Goal: Information Seeking & Learning: Learn about a topic

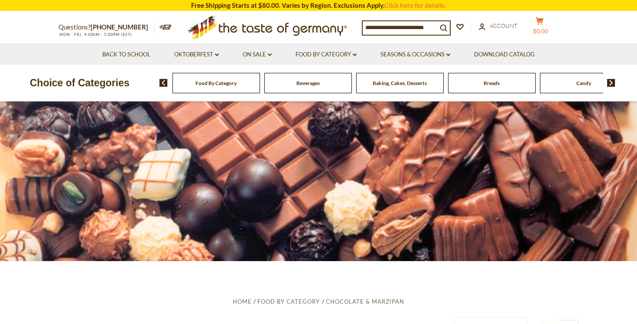
click at [547, 28] on span "$0.00" at bounding box center [540, 31] width 15 height 7
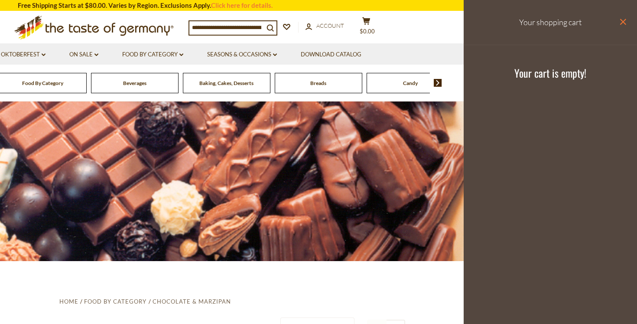
click at [624, 23] on icon "close" at bounding box center [622, 22] width 6 height 6
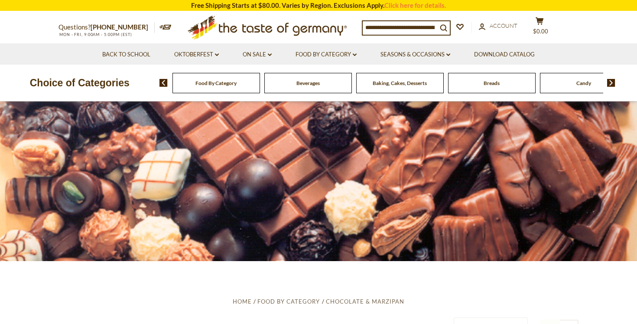
click at [392, 26] on input at bounding box center [400, 27] width 74 height 12
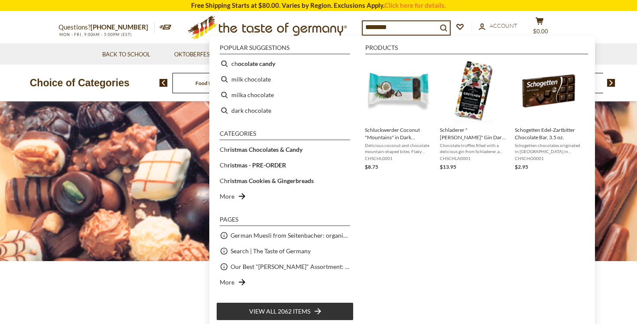
type input "*********"
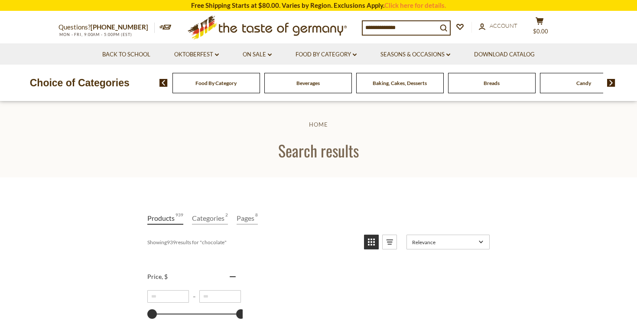
type input "*********"
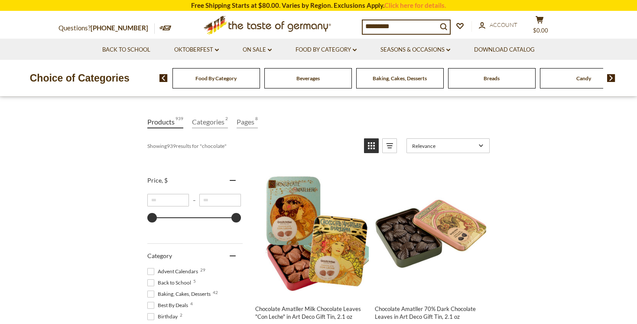
scroll to position [86, 0]
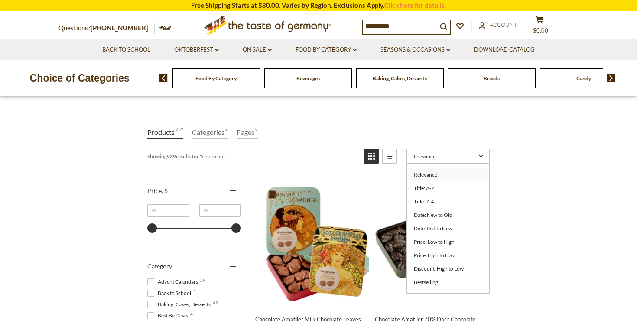
click at [470, 160] on link "Relevance" at bounding box center [447, 156] width 83 height 15
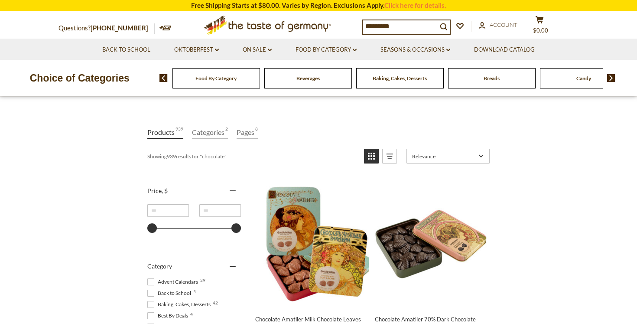
click at [470, 160] on link "Relevance" at bounding box center [447, 156] width 83 height 15
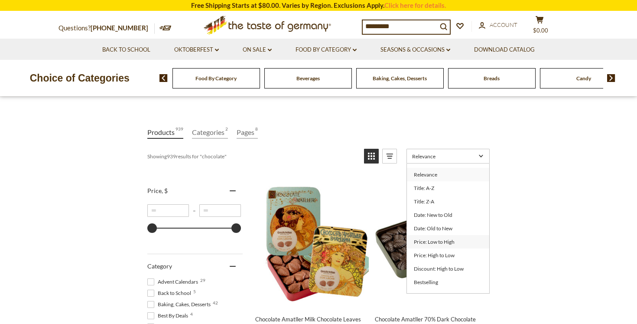
click at [436, 243] on link "Price: Low to High" at bounding box center [448, 241] width 82 height 13
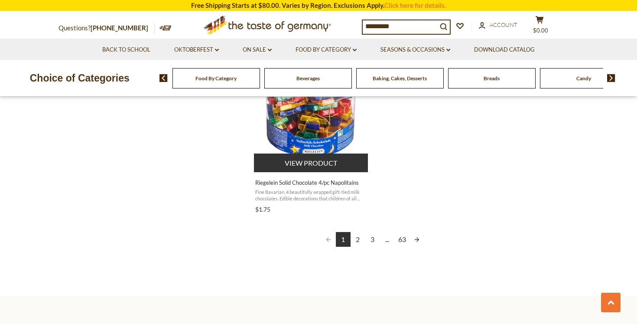
scroll to position [1546, 0]
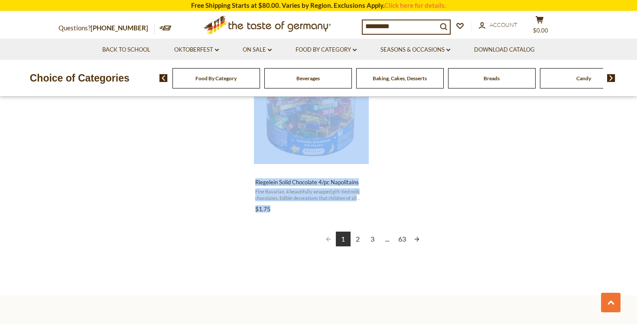
click at [359, 236] on link "2" at bounding box center [357, 238] width 15 height 15
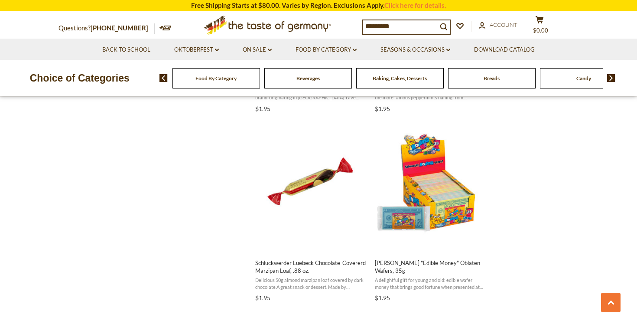
scroll to position [1275, 0]
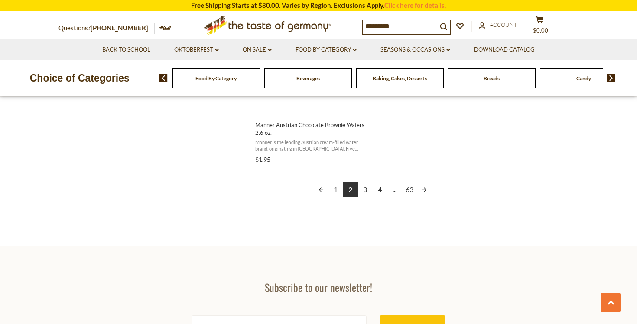
click at [364, 191] on link "3" at bounding box center [365, 189] width 15 height 15
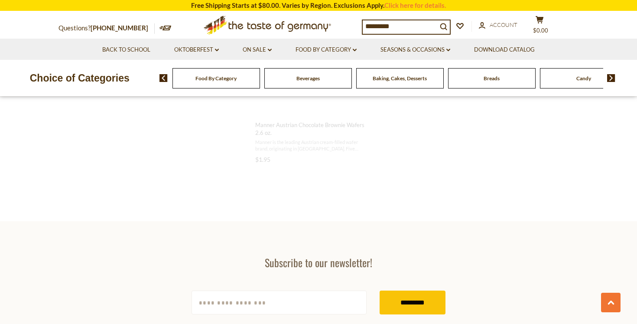
scroll to position [688, 0]
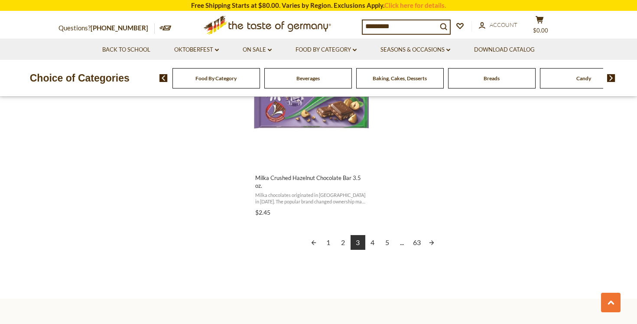
click at [367, 244] on link "4" at bounding box center [372, 242] width 15 height 15
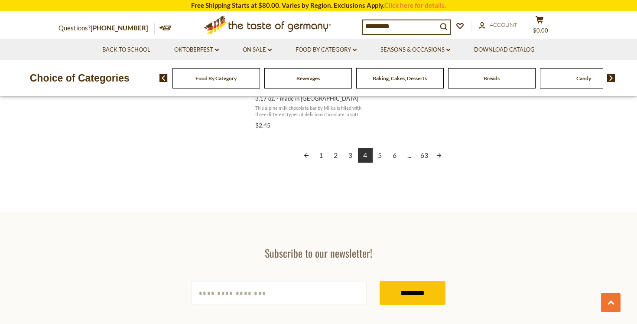
click at [382, 159] on link "5" at bounding box center [379, 155] width 15 height 15
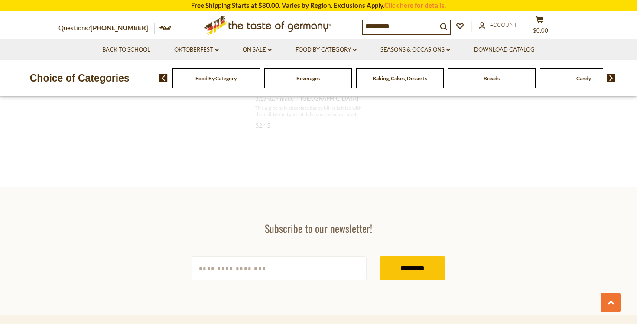
scroll to position [634, 0]
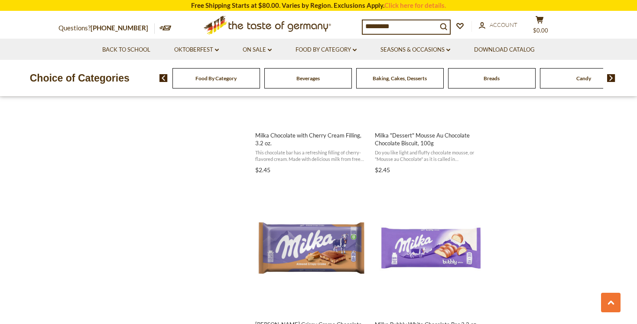
scroll to position [1157, 0]
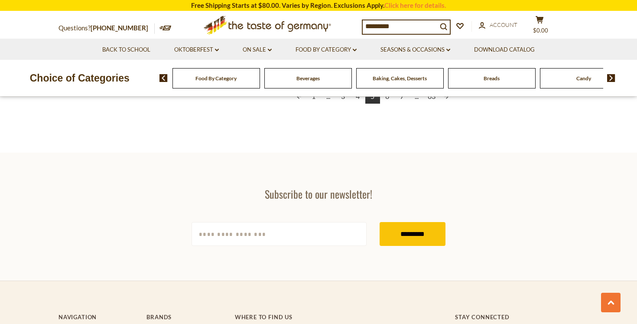
click at [389, 99] on link "6" at bounding box center [387, 96] width 15 height 15
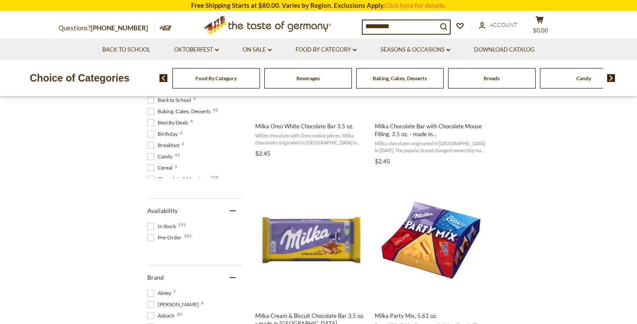
scroll to position [322, 0]
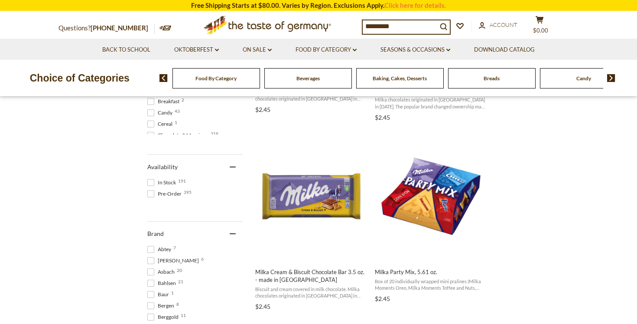
click at [150, 184] on span at bounding box center [150, 182] width 7 height 7
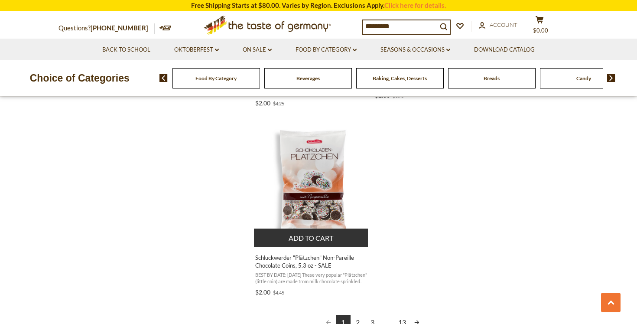
scroll to position [1532, 0]
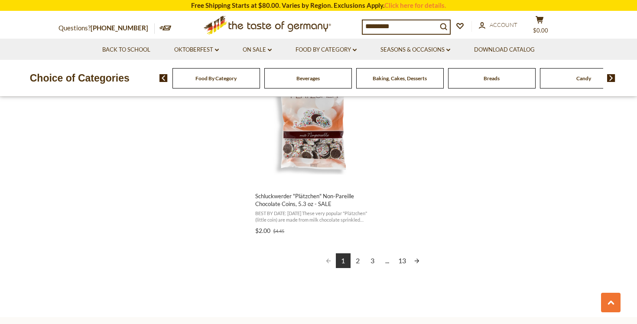
click at [358, 261] on link "2" at bounding box center [357, 260] width 15 height 15
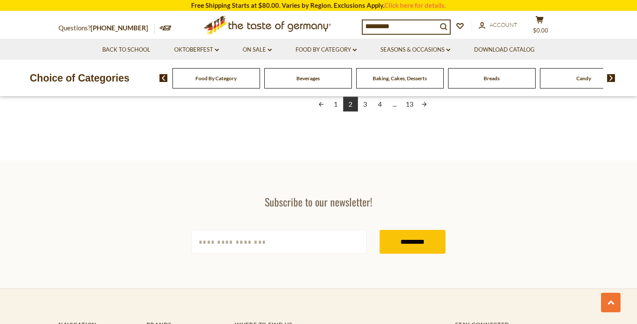
click at [363, 104] on link "3" at bounding box center [365, 104] width 15 height 15
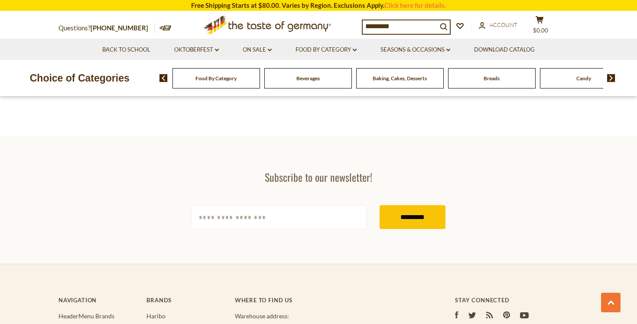
scroll to position [496, 0]
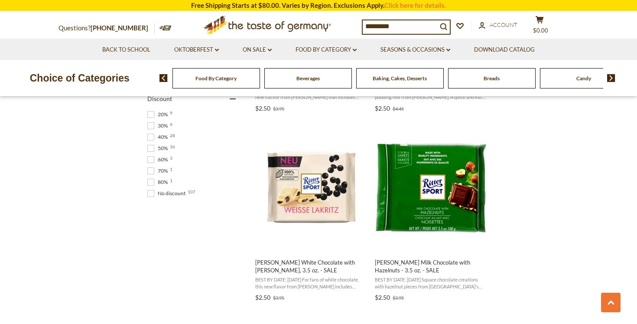
scroll to position [716, 0]
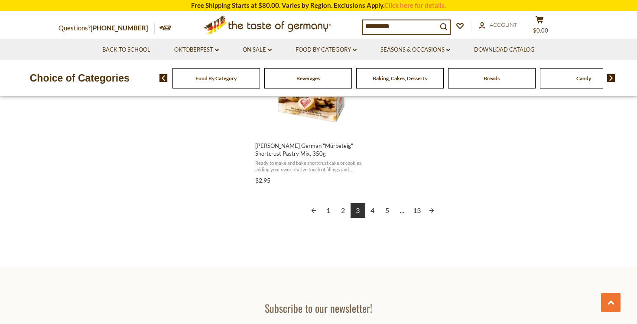
click at [375, 209] on link "4" at bounding box center [372, 210] width 15 height 15
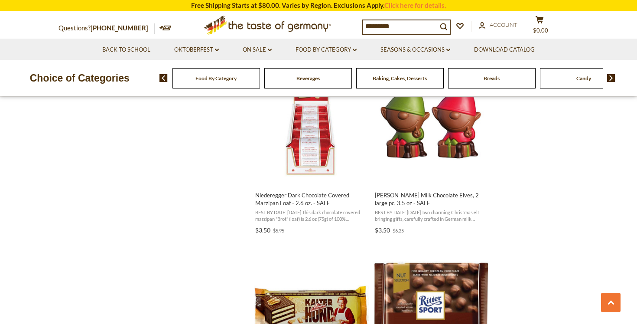
scroll to position [1154, 0]
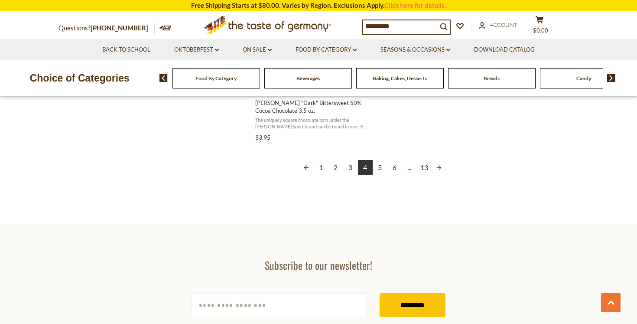
click at [380, 169] on link "5" at bounding box center [379, 167] width 15 height 15
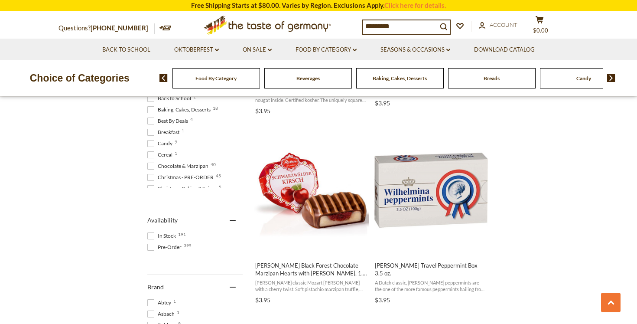
scroll to position [330, 0]
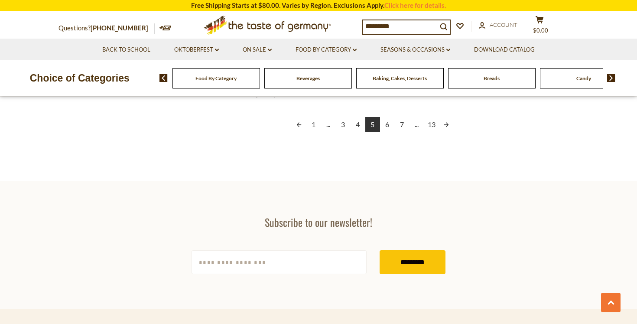
click at [385, 124] on link "6" at bounding box center [387, 124] width 15 height 15
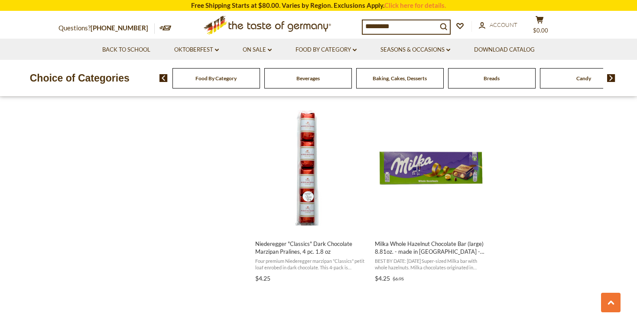
scroll to position [929, 0]
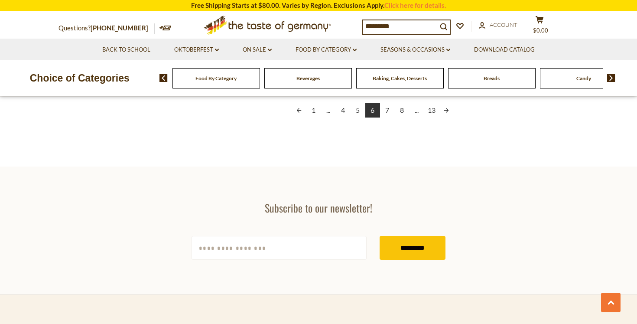
click at [390, 103] on link "7" at bounding box center [387, 110] width 15 height 15
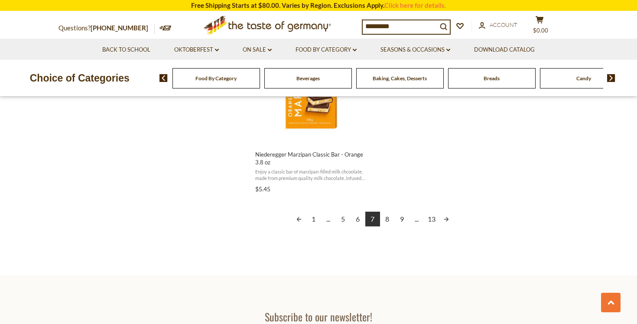
click at [386, 221] on link "8" at bounding box center [387, 218] width 15 height 15
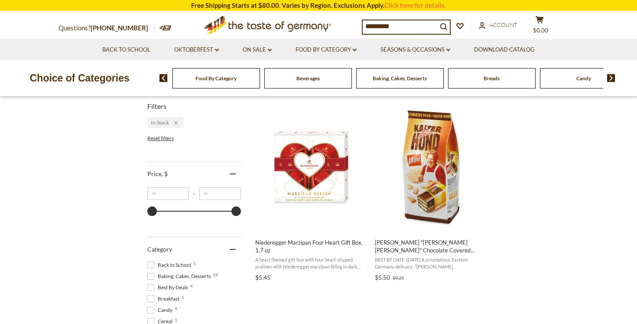
scroll to position [204, 0]
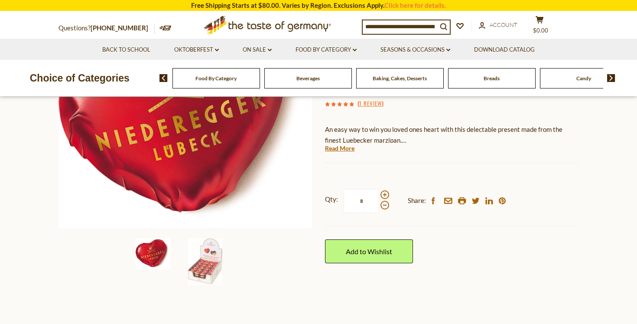
scroll to position [147, 0]
